Goal: Task Accomplishment & Management: Manage account settings

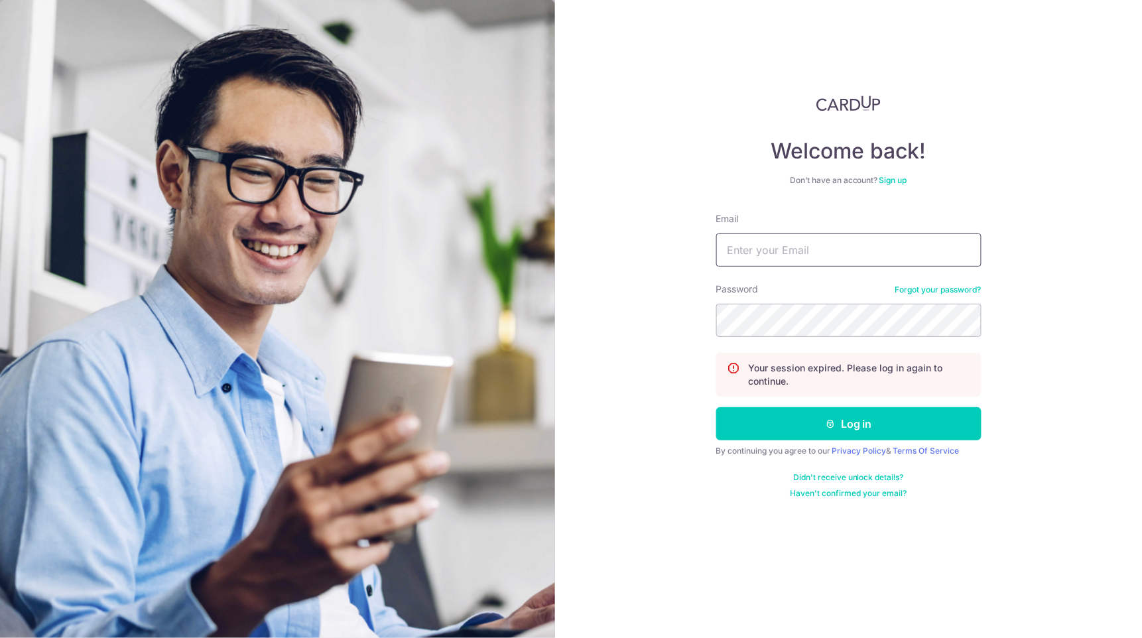
type input "[EMAIL_ADDRESS][DOMAIN_NAME]"
click at [716, 407] on button "Log in" at bounding box center [848, 423] width 265 height 33
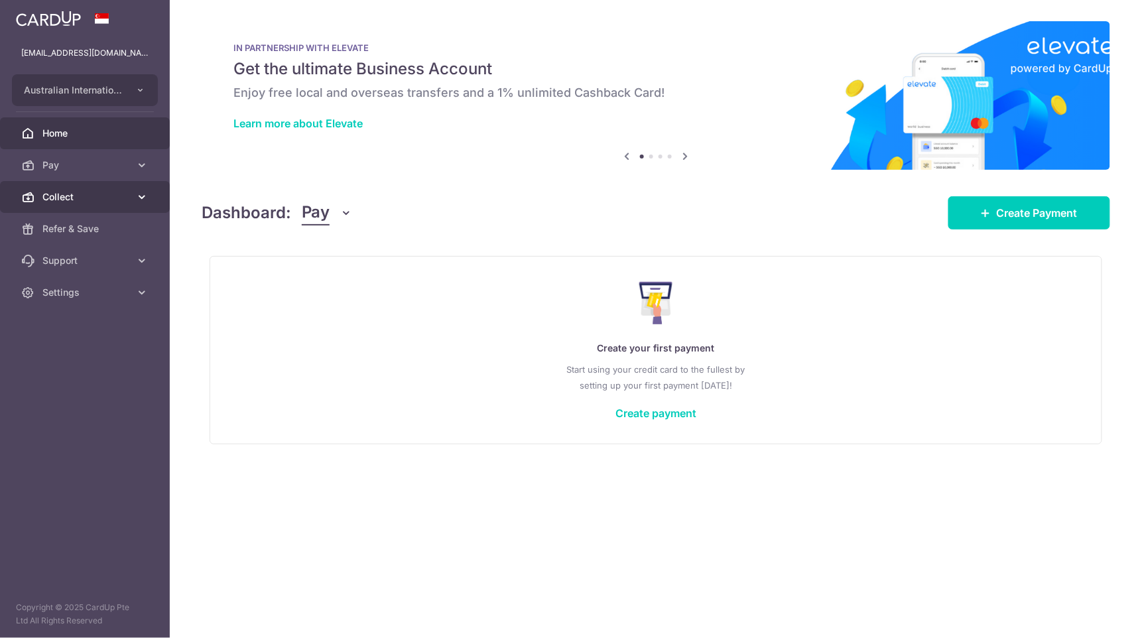
click at [56, 194] on span "Collect" at bounding box center [86, 196] width 88 height 13
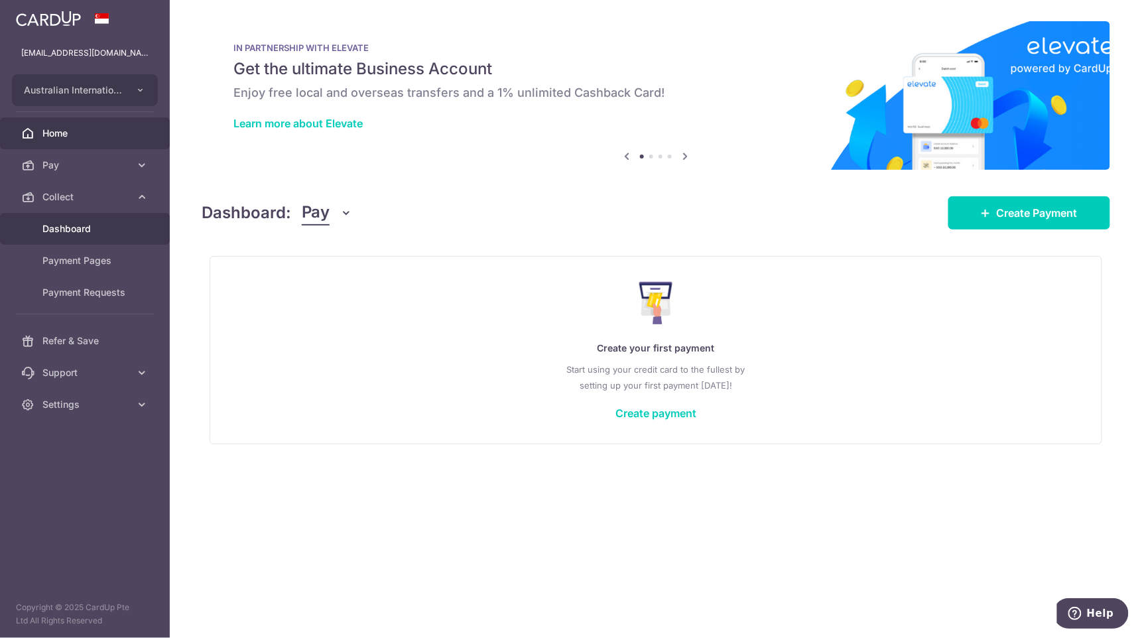
click at [49, 231] on span "Dashboard" at bounding box center [86, 228] width 88 height 13
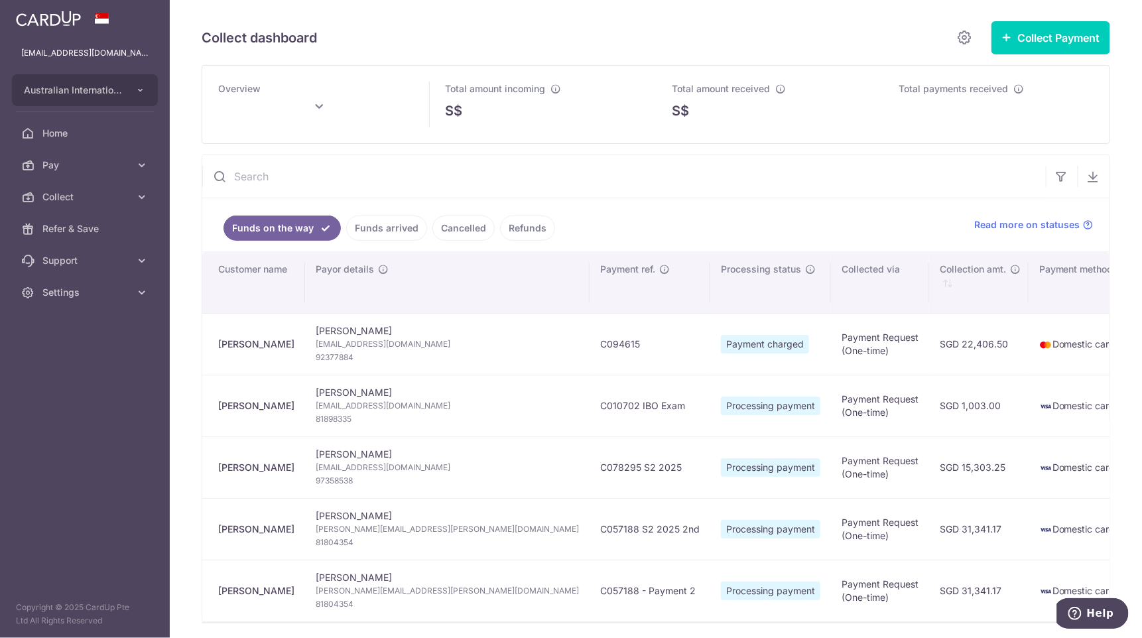
click at [384, 229] on link "Funds arrived" at bounding box center [386, 227] width 81 height 25
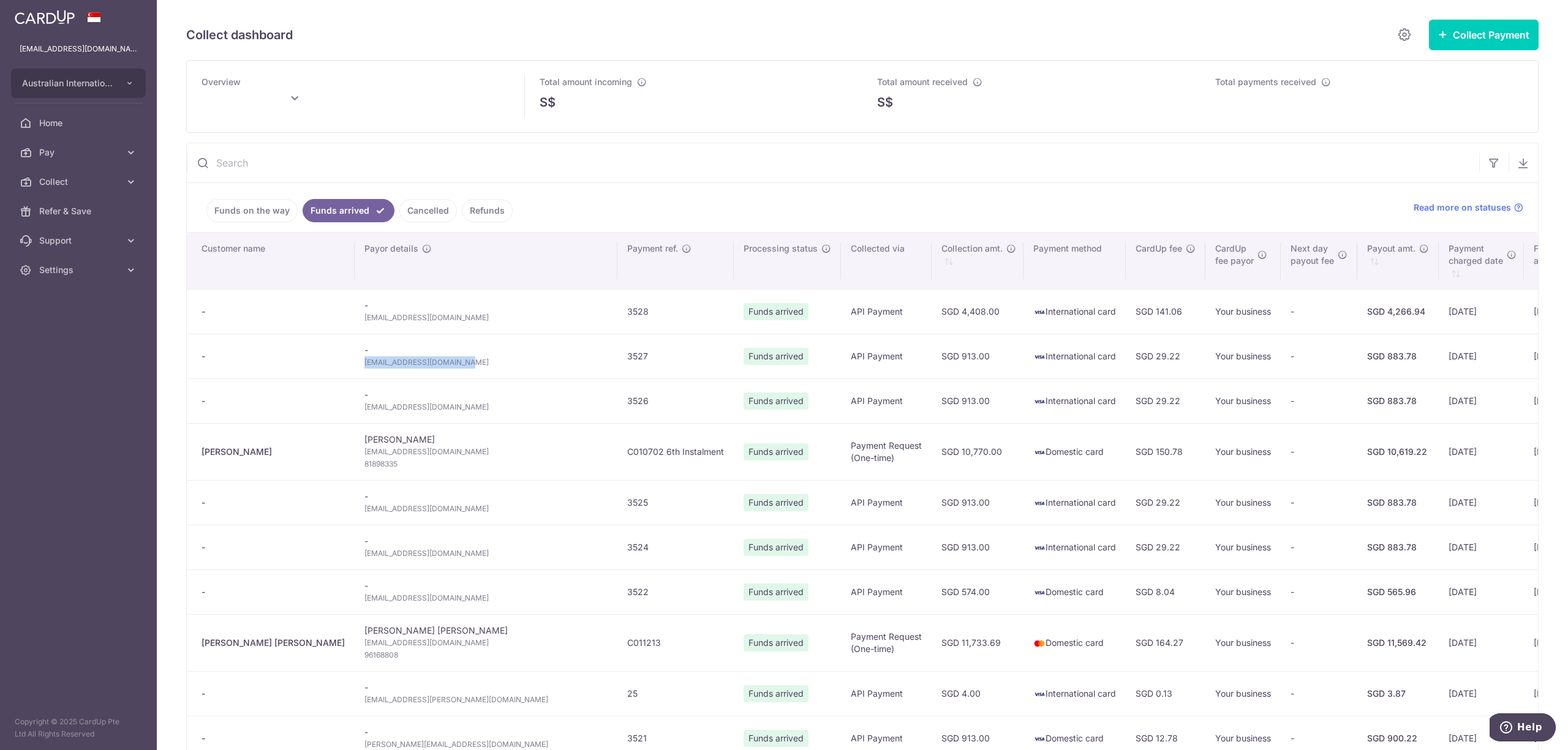
drag, startPoint x: 375, startPoint y: 369, endPoint x: 290, endPoint y: 366, distance: 85.1
click at [355, 366] on td "- [EMAIL_ADDRESS][DOMAIN_NAME]" at bounding box center [486, 356] width 262 height 44
copy span "[EMAIL_ADDRESS][DOMAIN_NAME]"
type input "[DATE]"
click at [417, 365] on span "[EMAIL_ADDRESS][DOMAIN_NAME]" at bounding box center [485, 362] width 243 height 12
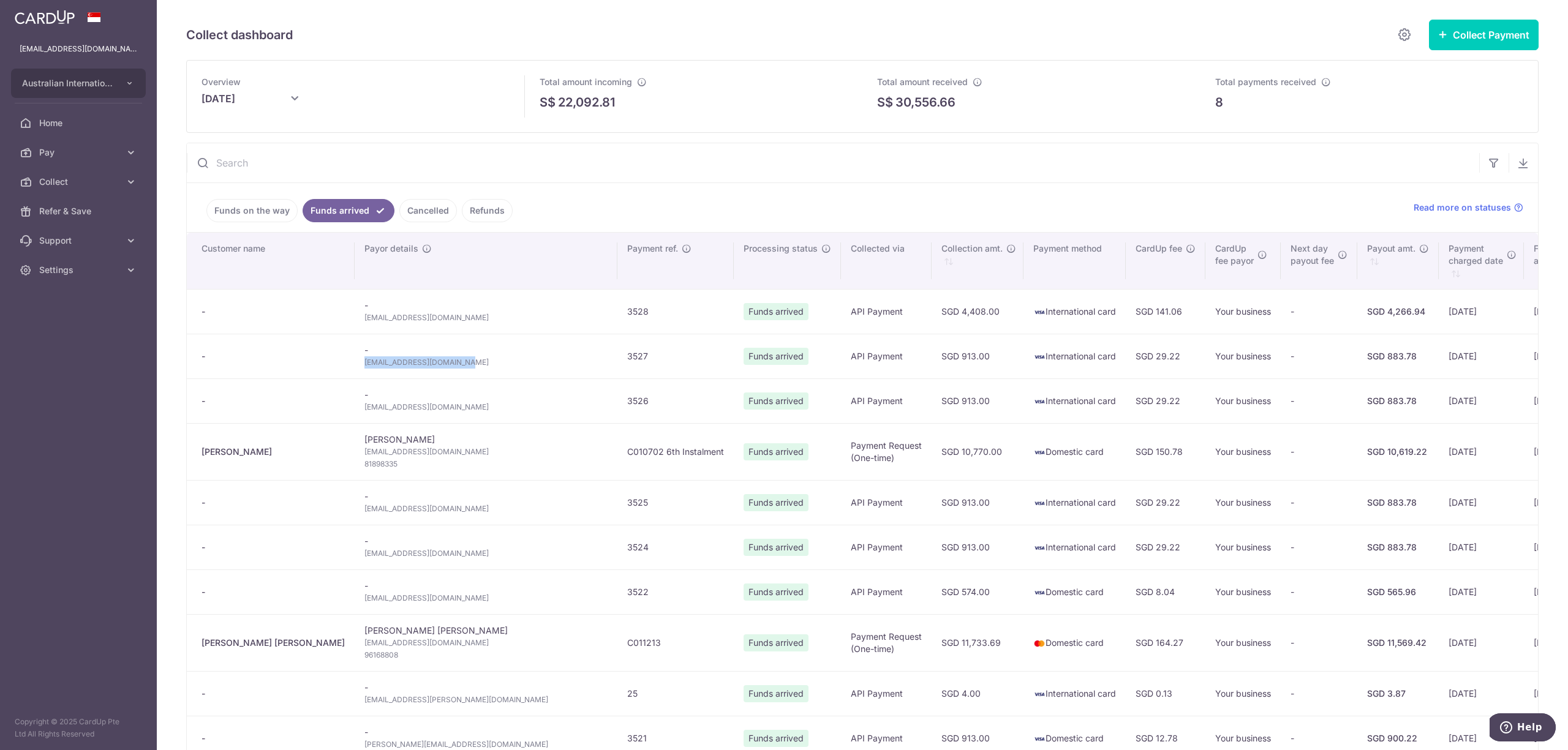
drag, startPoint x: 392, startPoint y: 368, endPoint x: 292, endPoint y: 375, distance: 100.2
click at [355, 375] on td "- [EMAIL_ADDRESS][DOMAIN_NAME]" at bounding box center [486, 356] width 262 height 44
copy span "[EMAIL_ADDRESS][DOMAIN_NAME]"
drag, startPoint x: 393, startPoint y: 320, endPoint x: 298, endPoint y: 326, distance: 95.2
click at [364, 324] on span "[EMAIL_ADDRESS][DOMAIN_NAME]" at bounding box center [485, 317] width 243 height 12
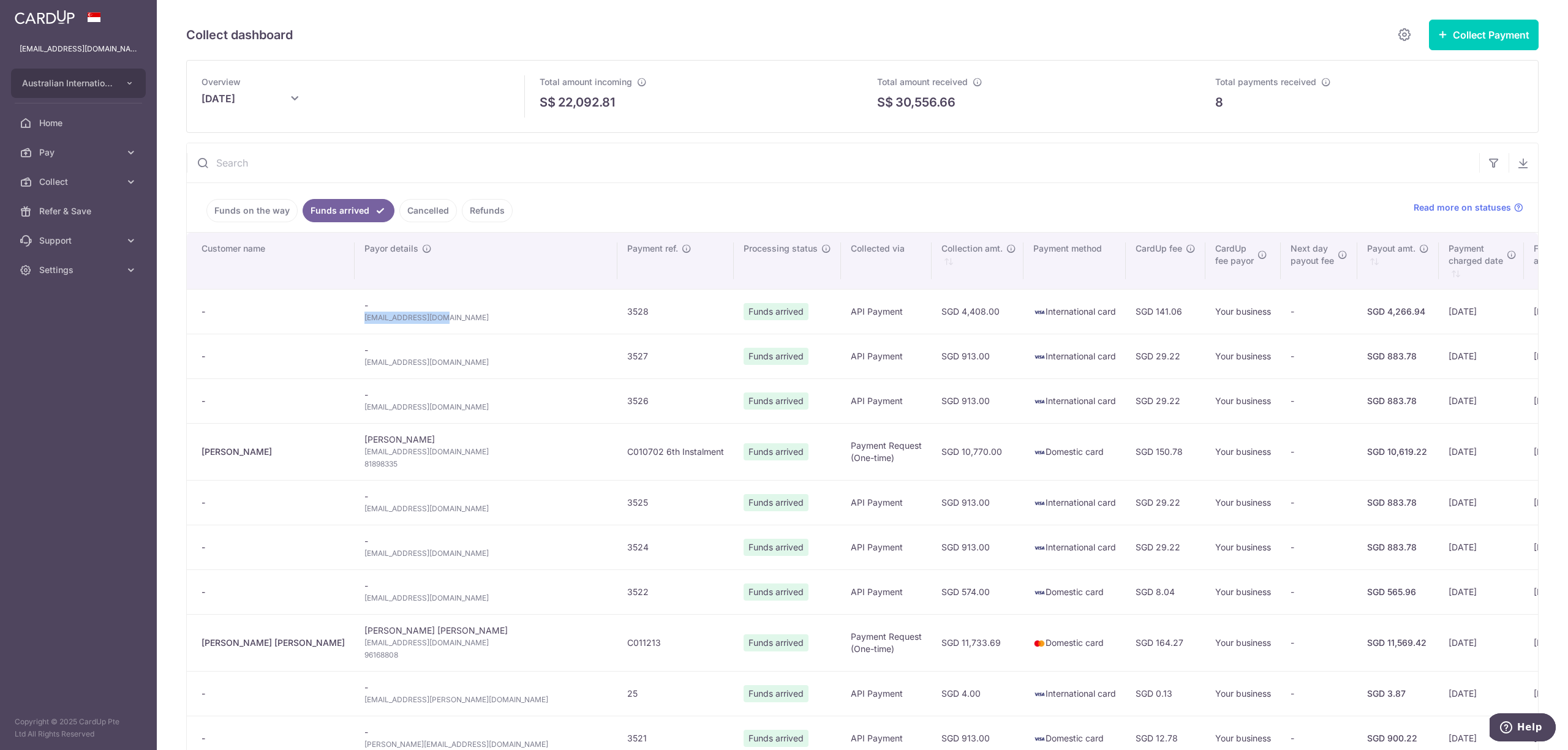
copy span "[EMAIL_ADDRESS][DOMAIN_NAME]"
drag, startPoint x: 398, startPoint y: 368, endPoint x: 296, endPoint y: 368, distance: 102.0
click at [355, 368] on td "- [EMAIL_ADDRESS][DOMAIN_NAME]" at bounding box center [486, 356] width 262 height 44
copy span "[EMAIL_ADDRESS][DOMAIN_NAME]"
